Goal: Find specific fact: Find specific fact

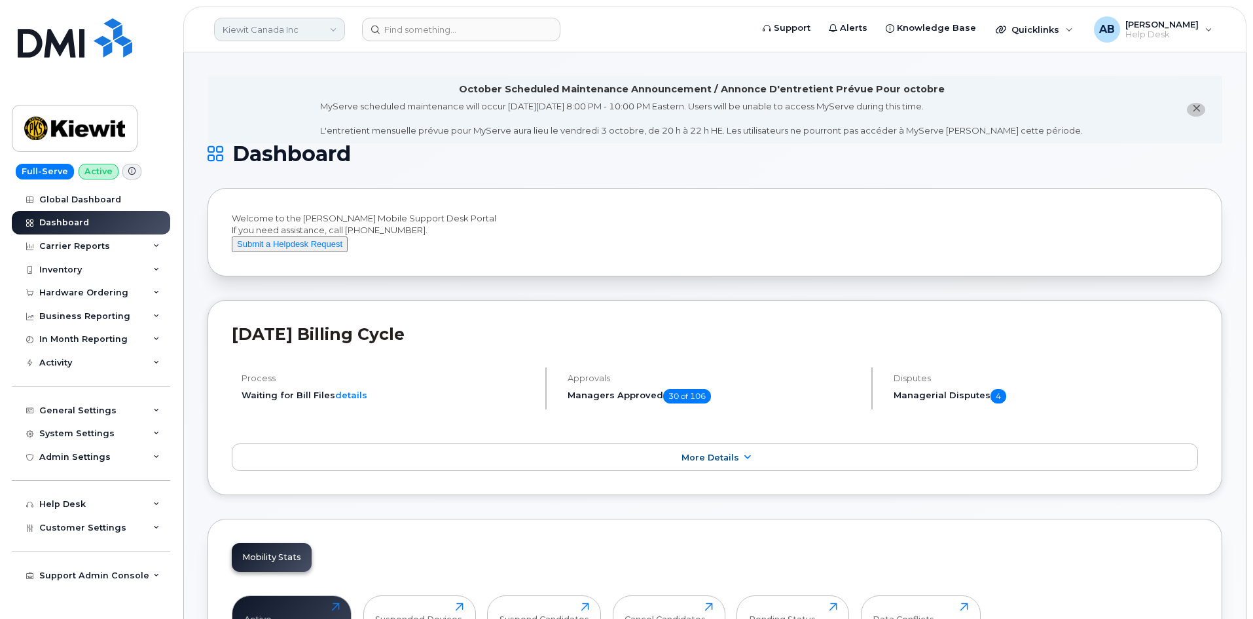
click at [227, 35] on link "Kiewit Canada Inc" at bounding box center [279, 30] width 131 height 24
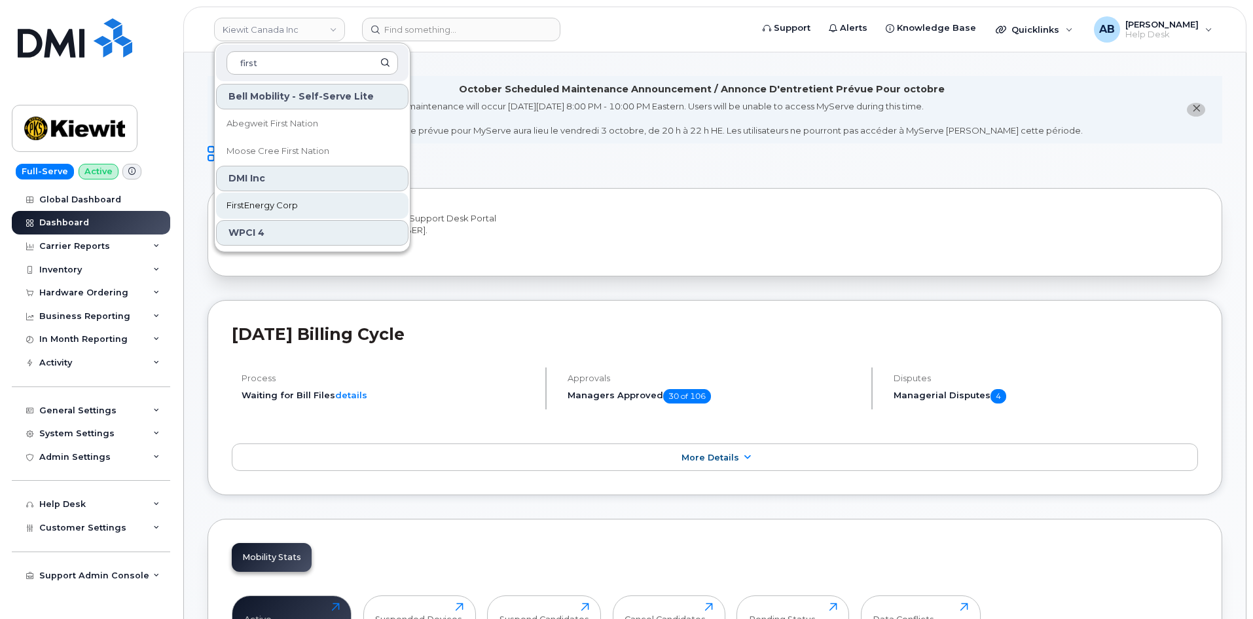
type input "first"
click at [287, 202] on span "FirstEnergy Corp" at bounding box center [262, 205] width 71 height 13
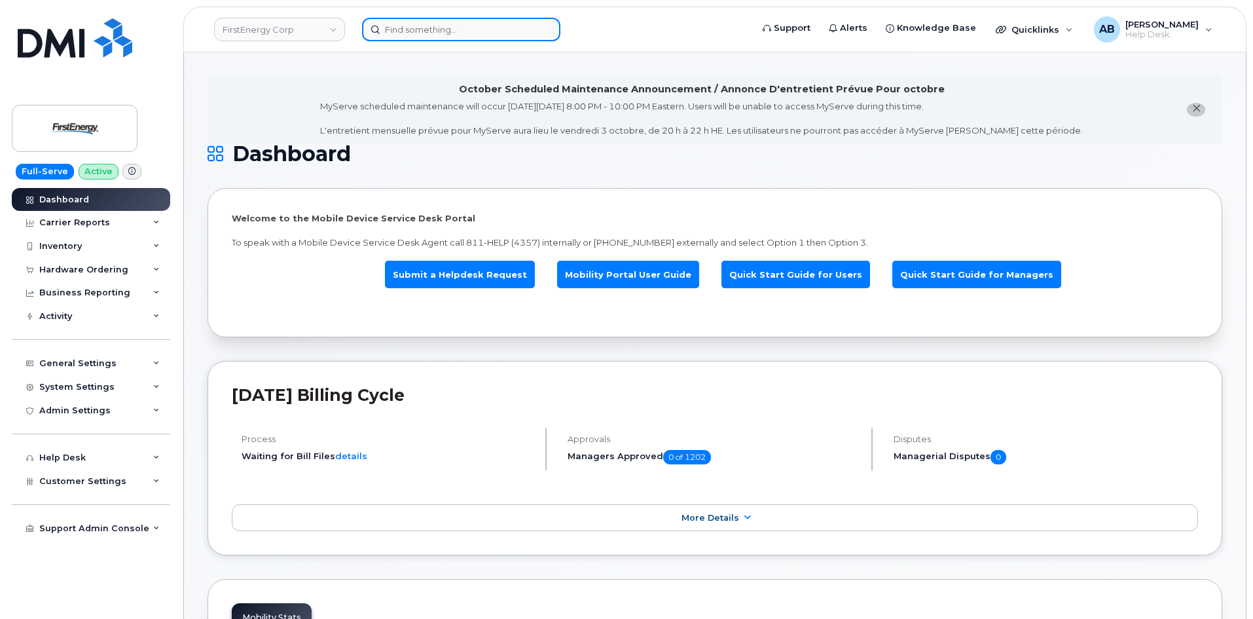
click at [391, 33] on input at bounding box center [461, 30] width 198 height 24
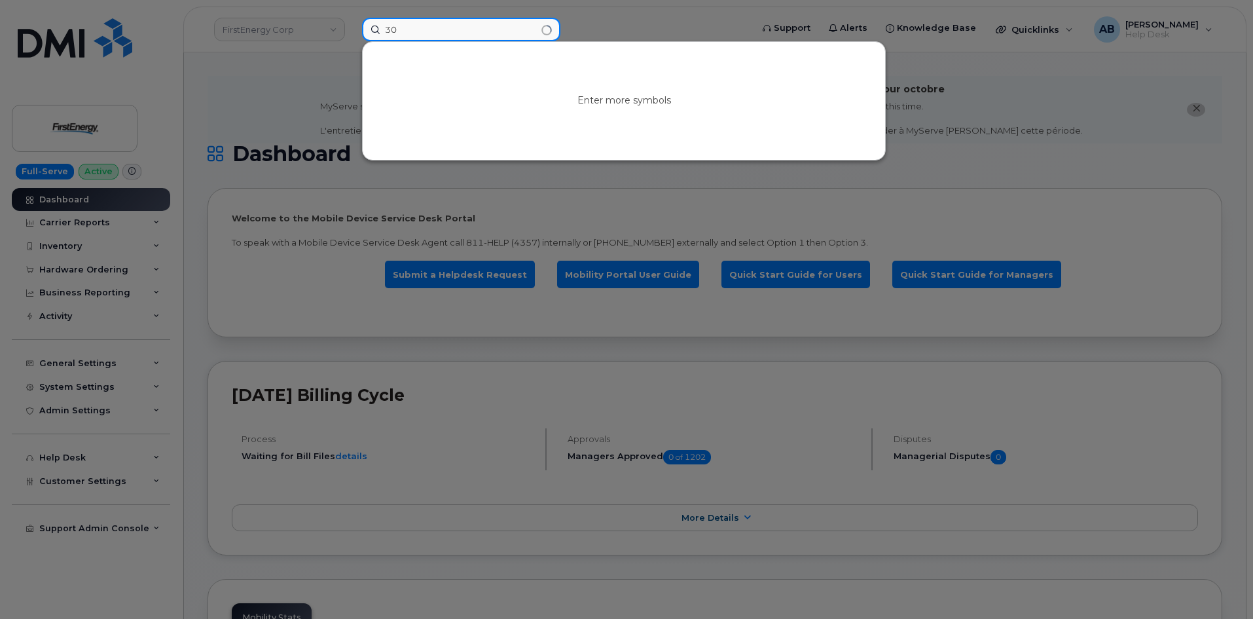
type input "3"
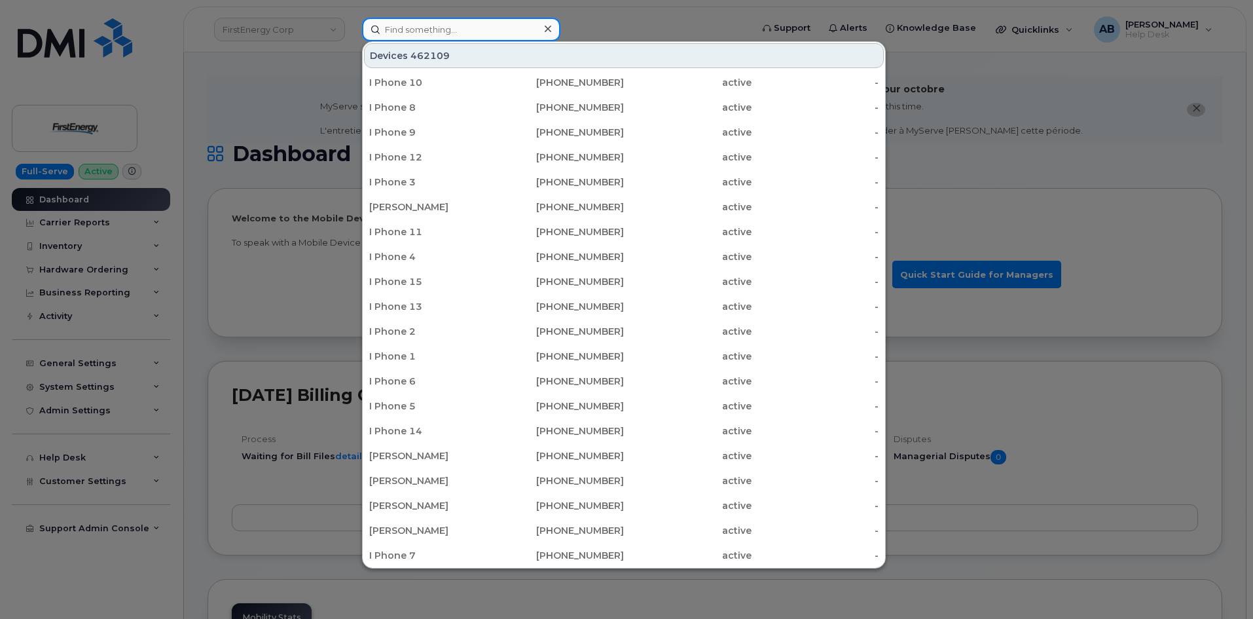
paste input "(302240"
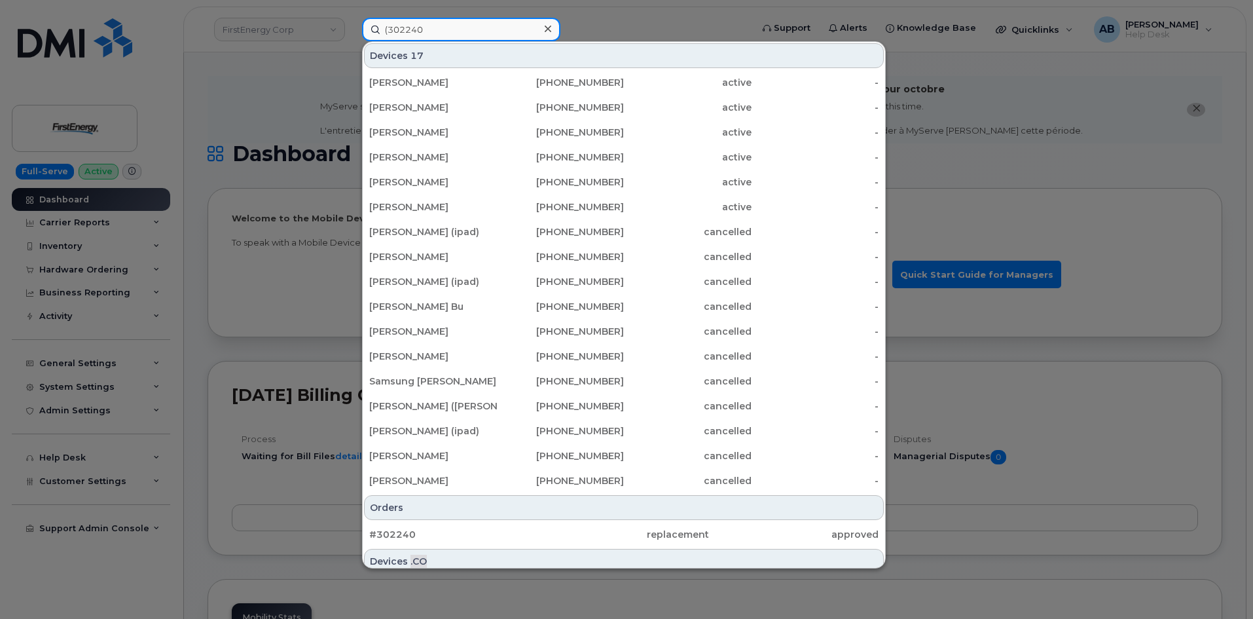
click at [389, 31] on input "(302240" at bounding box center [461, 30] width 198 height 24
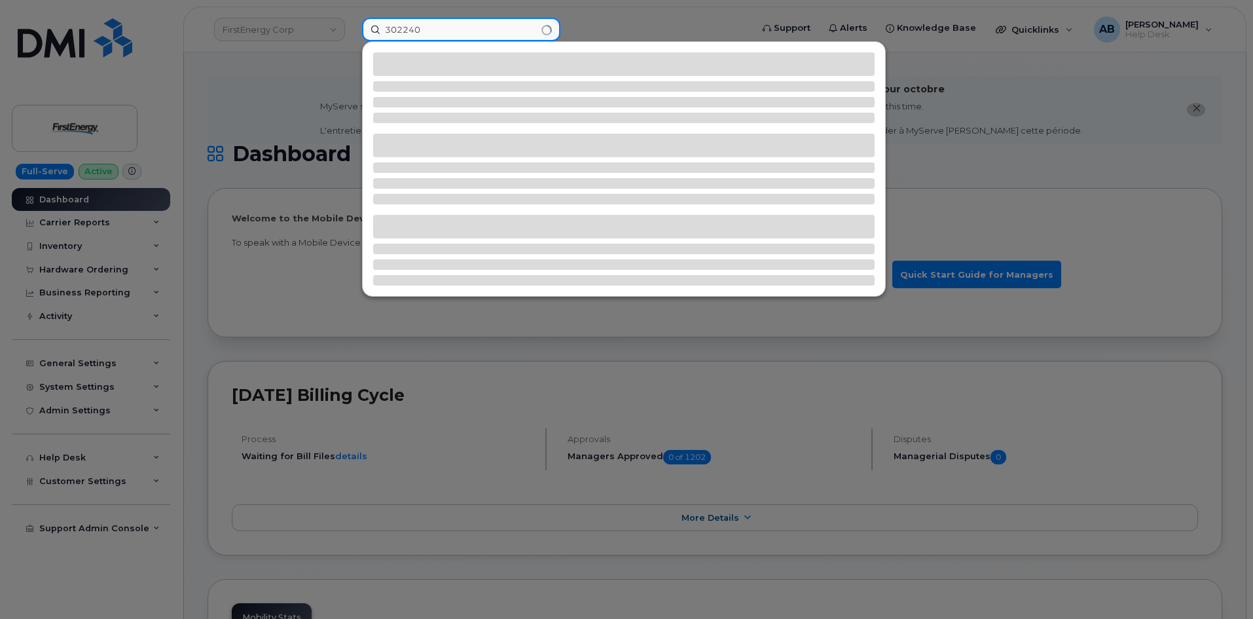
type input "302240"
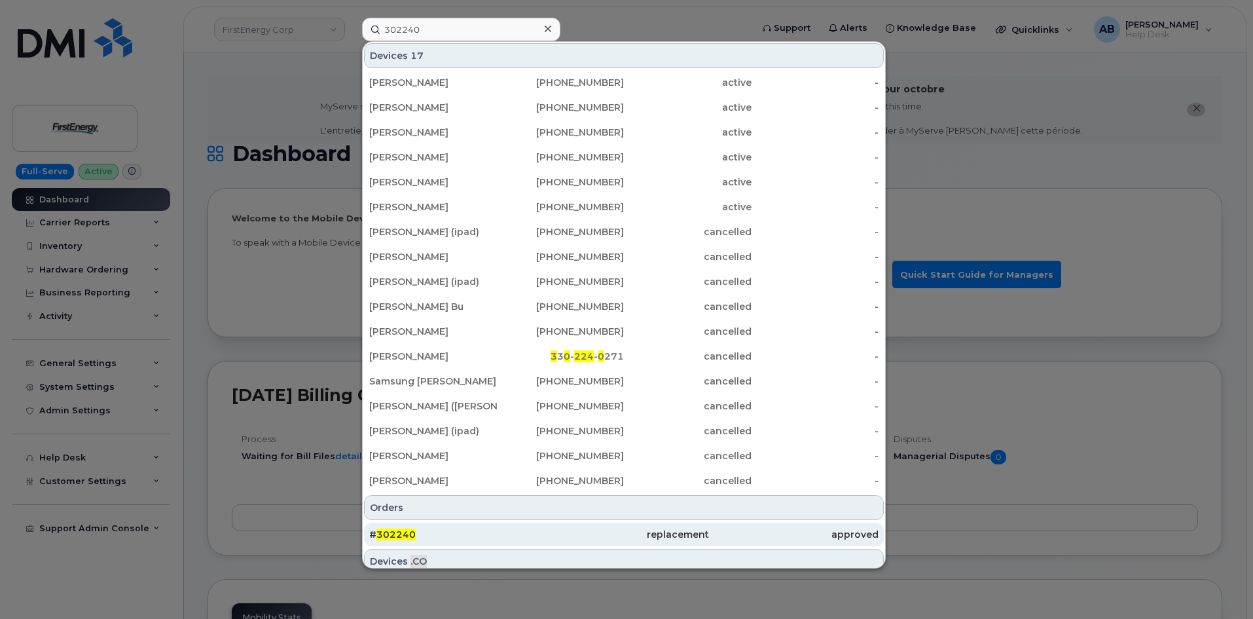
click at [547, 528] on div "replacement" at bounding box center [624, 534] width 170 height 24
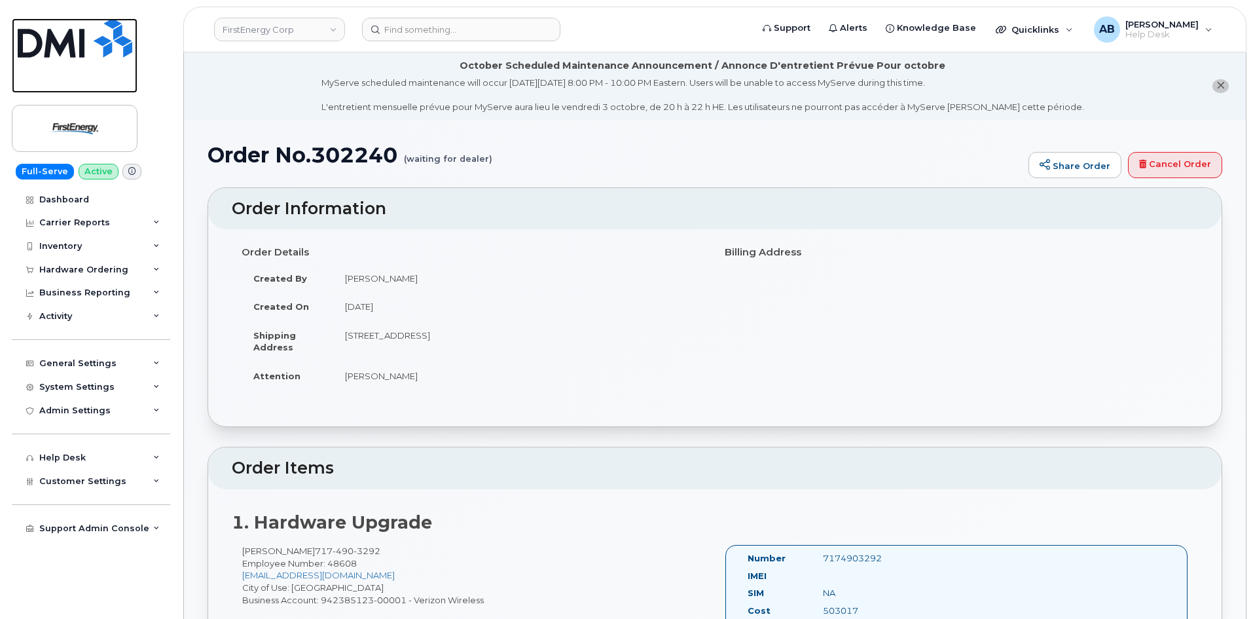
drag, startPoint x: 103, startPoint y: 29, endPoint x: 129, endPoint y: 24, distance: 26.1
click at [103, 29] on img at bounding box center [75, 37] width 115 height 39
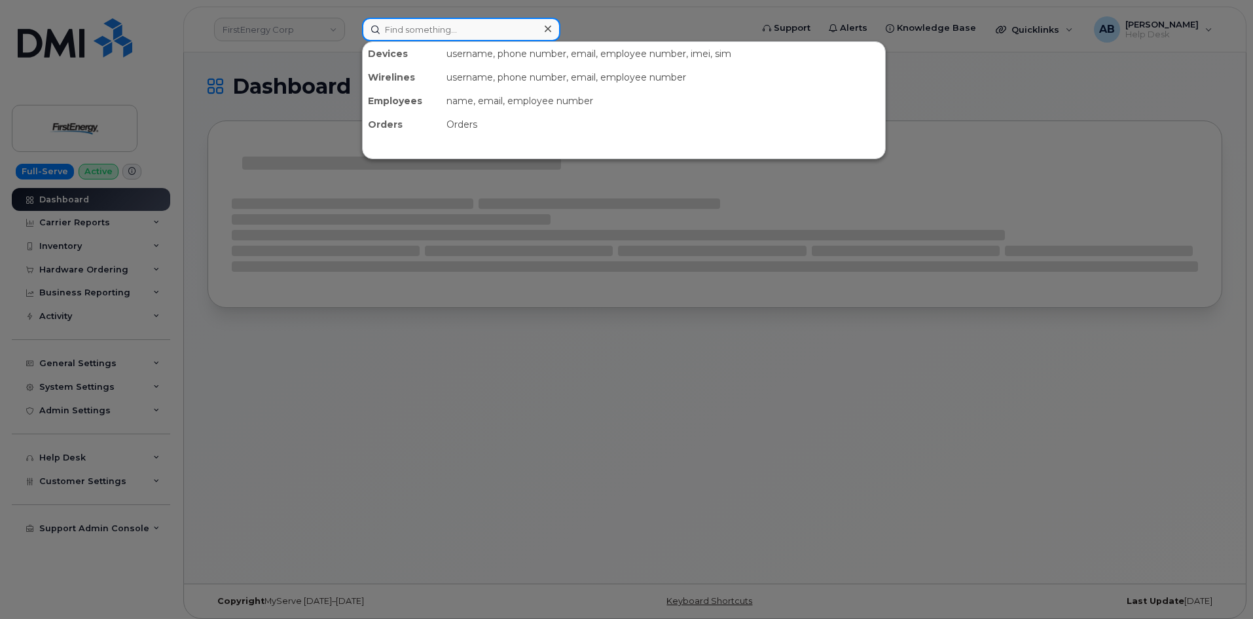
click at [439, 31] on input at bounding box center [461, 30] width 198 height 24
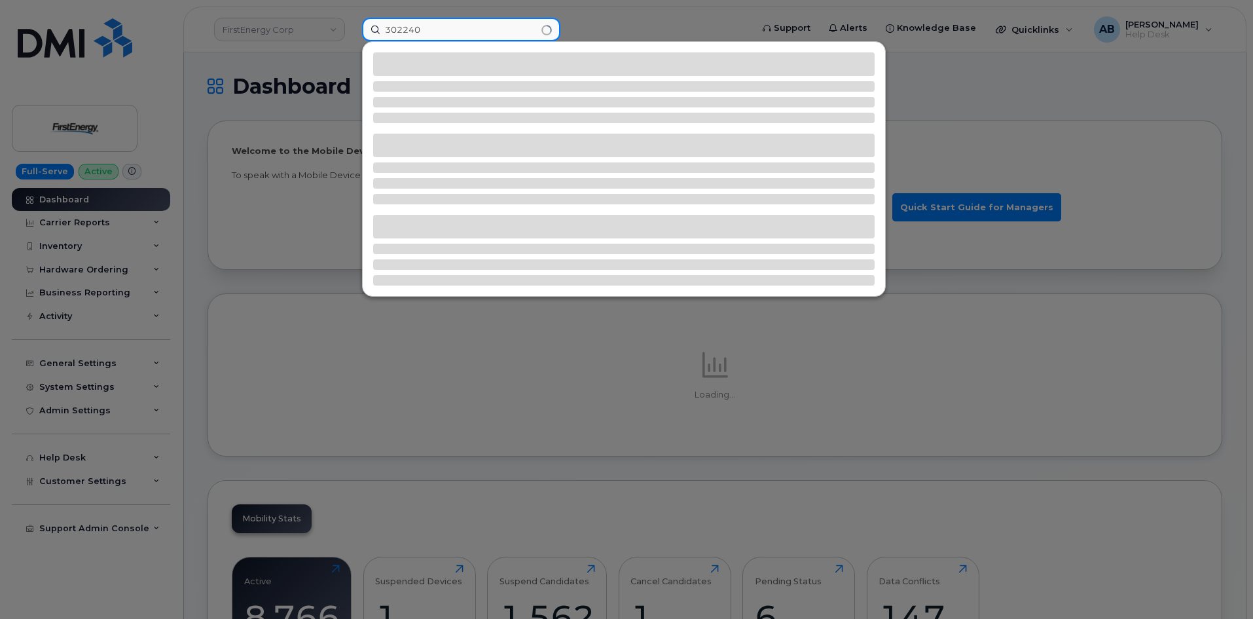
type input "302240"
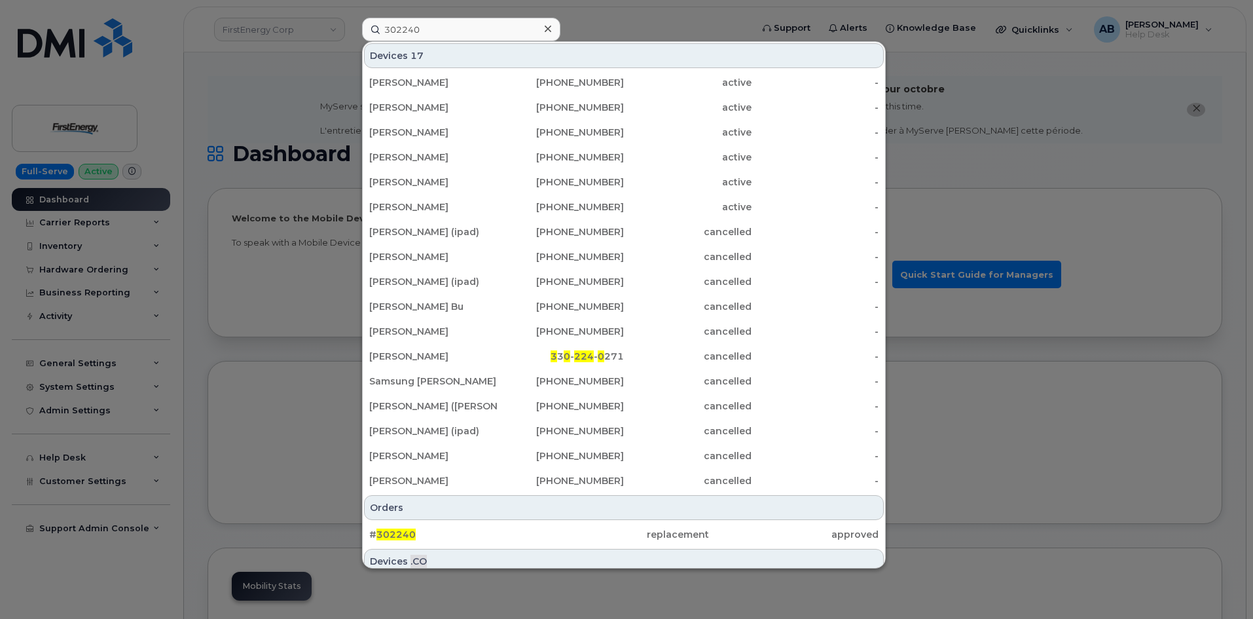
drag, startPoint x: 553, startPoint y: 539, endPoint x: 545, endPoint y: 513, distance: 26.7
click at [553, 539] on div "replacement" at bounding box center [624, 534] width 170 height 13
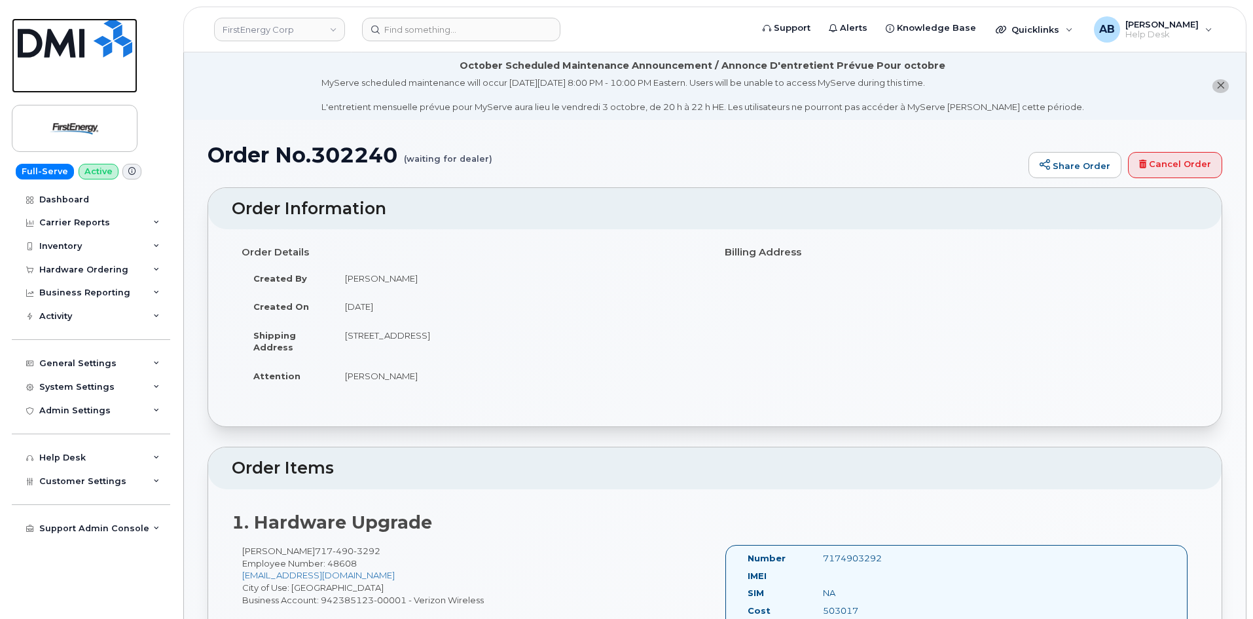
click at [105, 33] on img at bounding box center [75, 37] width 115 height 39
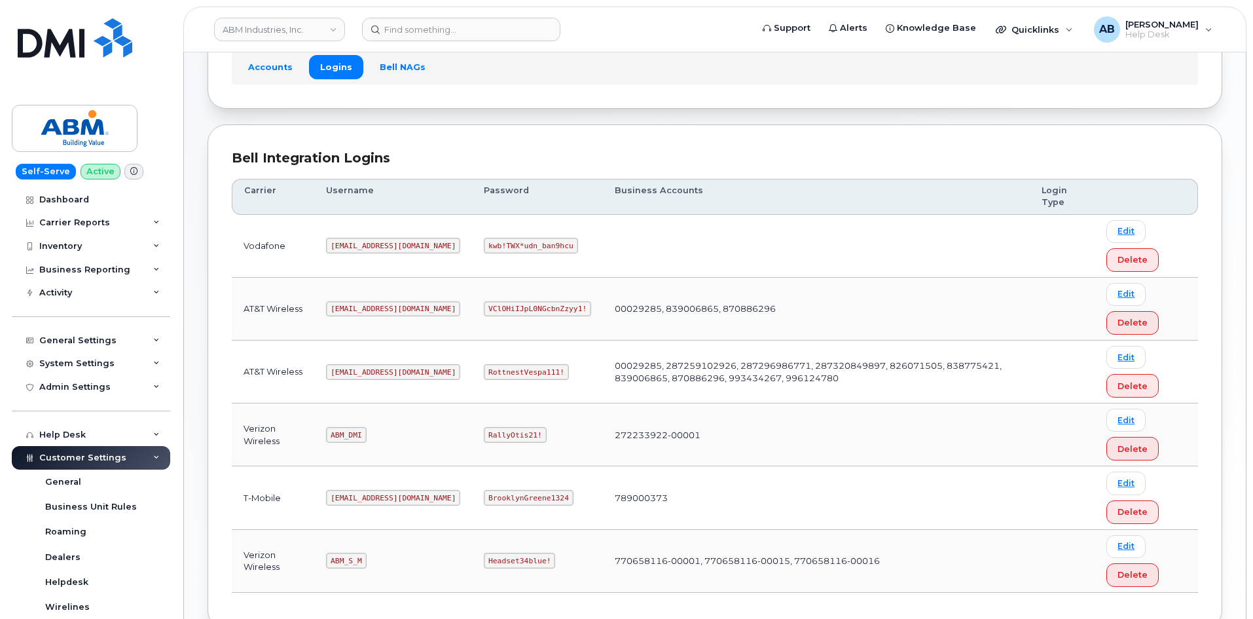
scroll to position [183, 0]
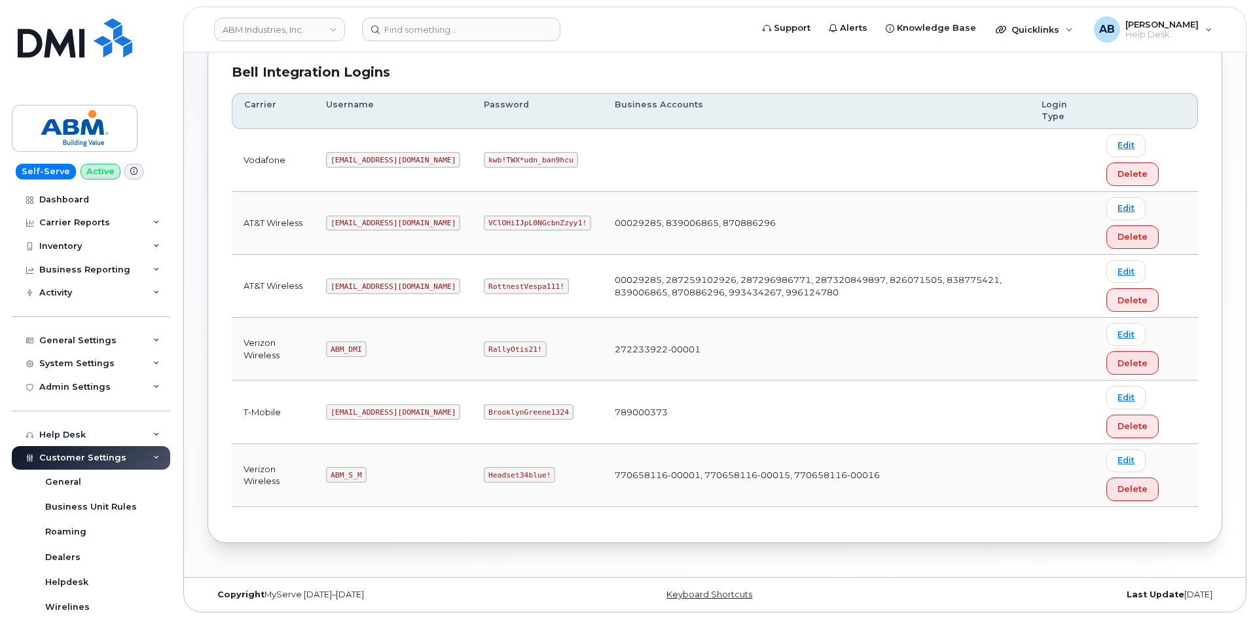
click at [363, 279] on code "[EMAIL_ADDRESS][DOMAIN_NAME]" at bounding box center [393, 286] width 134 height 16
click at [361, 279] on code "[EMAIL_ADDRESS][DOMAIN_NAME]" at bounding box center [393, 286] width 134 height 16
click at [360, 279] on code "[EMAIL_ADDRESS][DOMAIN_NAME]" at bounding box center [393, 286] width 134 height 16
drag, startPoint x: 360, startPoint y: 279, endPoint x: 363, endPoint y: 287, distance: 9.1
click at [360, 281] on code "[EMAIL_ADDRESS][DOMAIN_NAME]" at bounding box center [393, 286] width 134 height 16
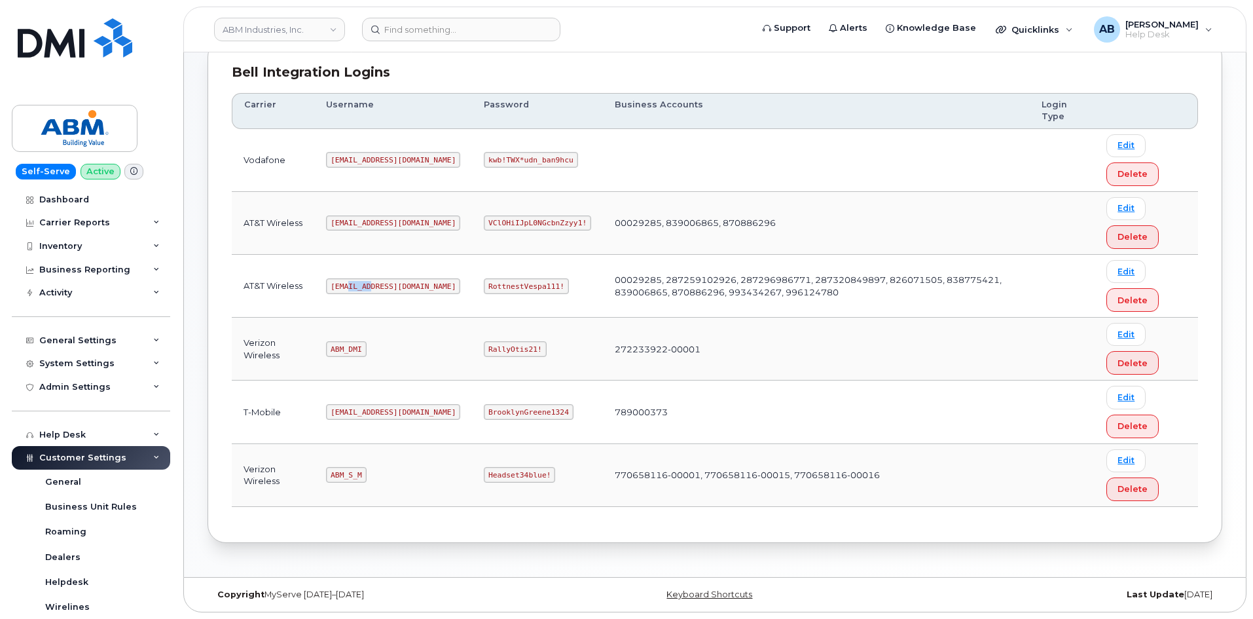
click at [363, 287] on code "[EMAIL_ADDRESS][DOMAIN_NAME]" at bounding box center [393, 286] width 134 height 16
click at [485, 285] on code "RottnestVespa111!" at bounding box center [526, 286] width 85 height 16
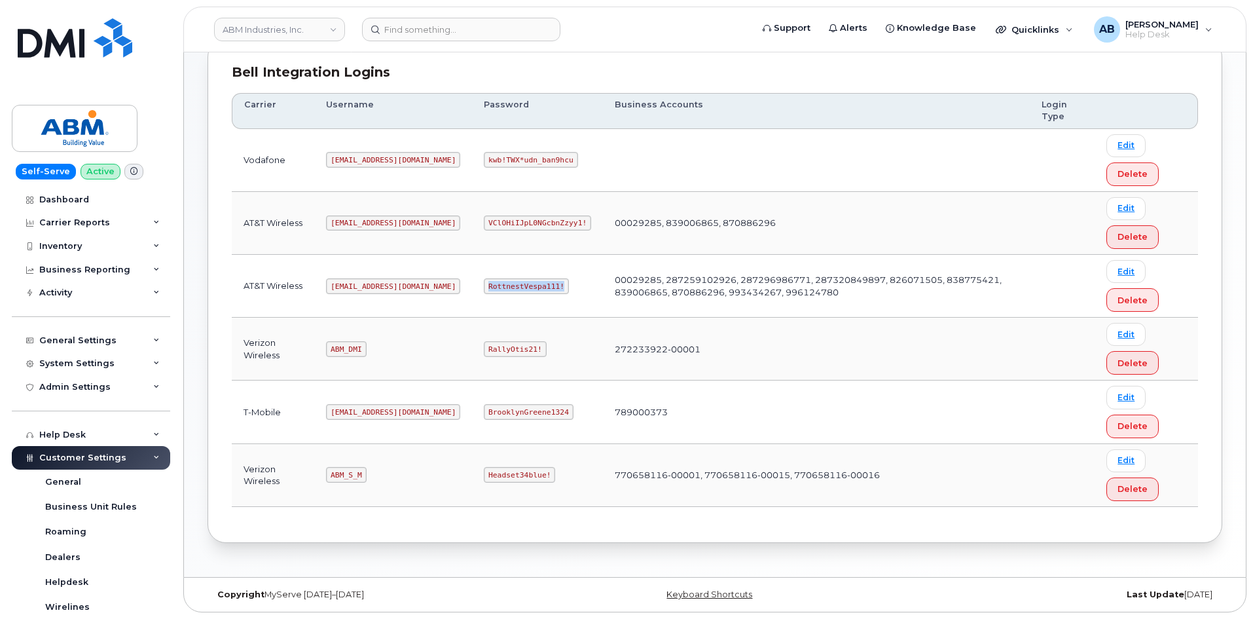
click at [485, 285] on code "RottnestVespa111!" at bounding box center [526, 286] width 85 height 16
copy code "RottnestVespa111!"
